Goal: Navigation & Orientation: Understand site structure

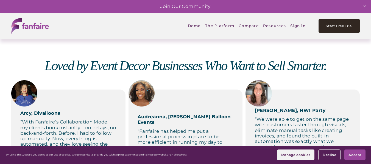
scroll to position [230, 0]
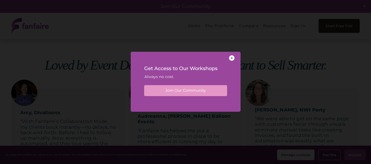
click at [233, 60] on div at bounding box center [231, 57] width 5 height 5
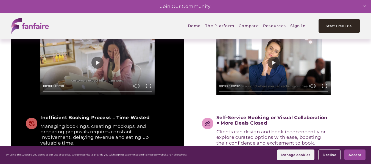
scroll to position [292, 0]
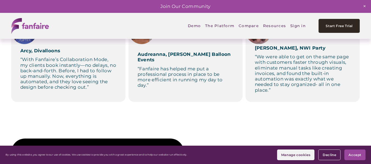
click at [217, 27] on span "The Platform" at bounding box center [219, 26] width 29 height 12
click at [212, 25] on span "The Platform" at bounding box center [219, 26] width 29 height 12
click at [0, 0] on span "Digital Storefront" at bounding box center [0, 0] width 0 height 0
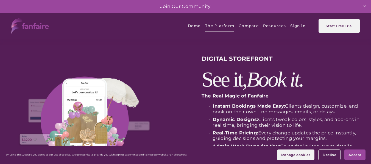
click at [0, 0] on span "Collaborate" at bounding box center [0, 0] width 0 height 0
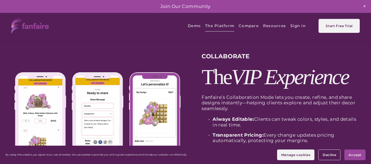
click at [0, 0] on span "Command Center" at bounding box center [0, 0] width 0 height 0
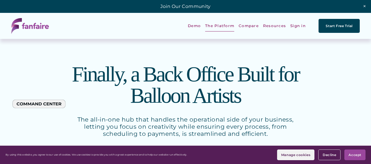
click at [0, 0] on span "Design Studio" at bounding box center [0, 0] width 0 height 0
